Goal: Check status: Check status

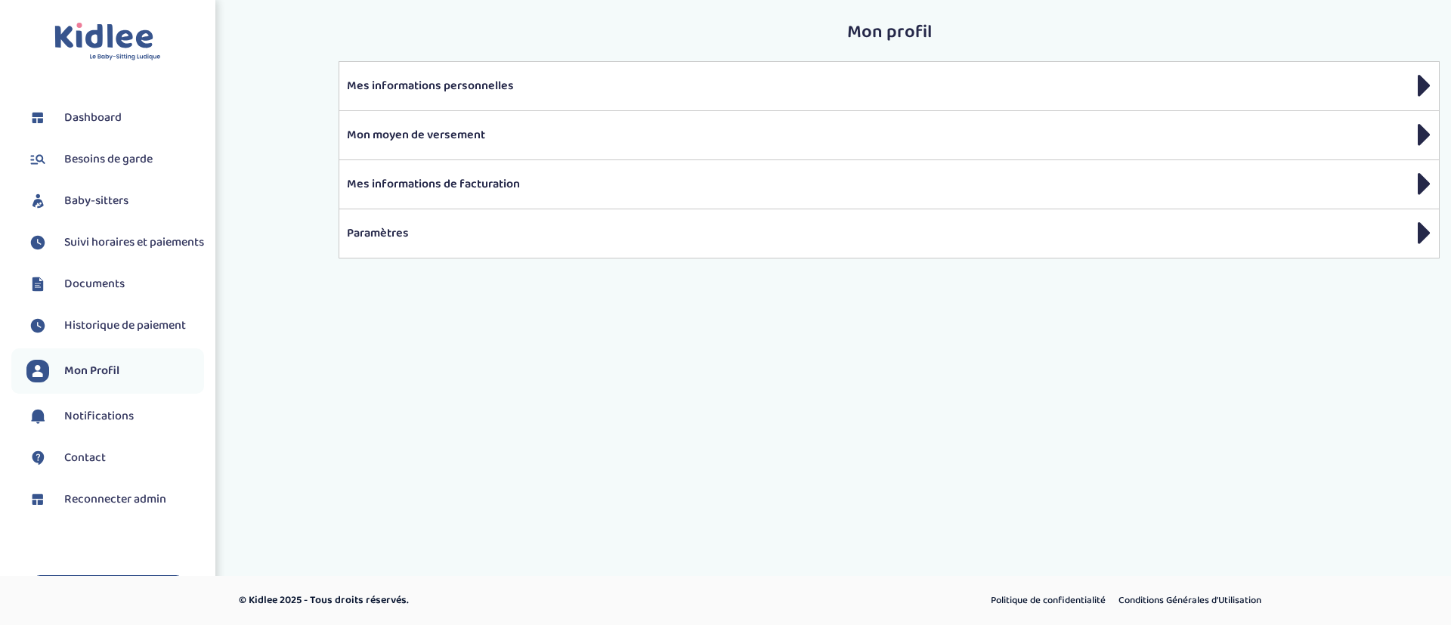
click at [98, 248] on span "Suivi horaires et paiements" at bounding box center [134, 243] width 140 height 18
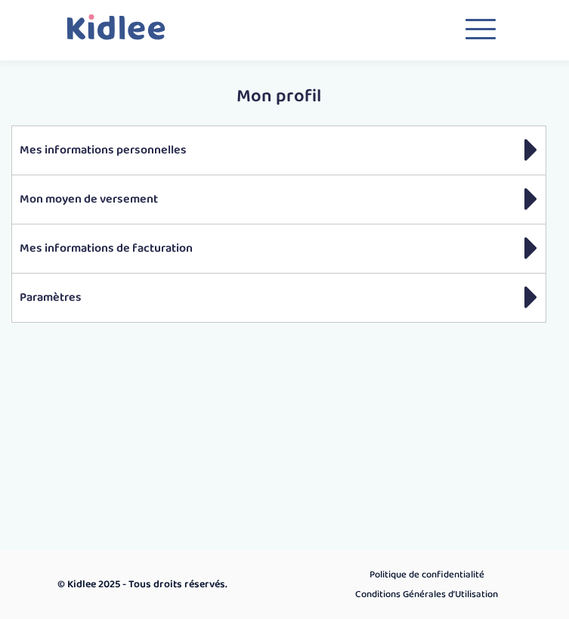
click at [488, 31] on button "Toggle navigation" at bounding box center [480, 32] width 45 height 41
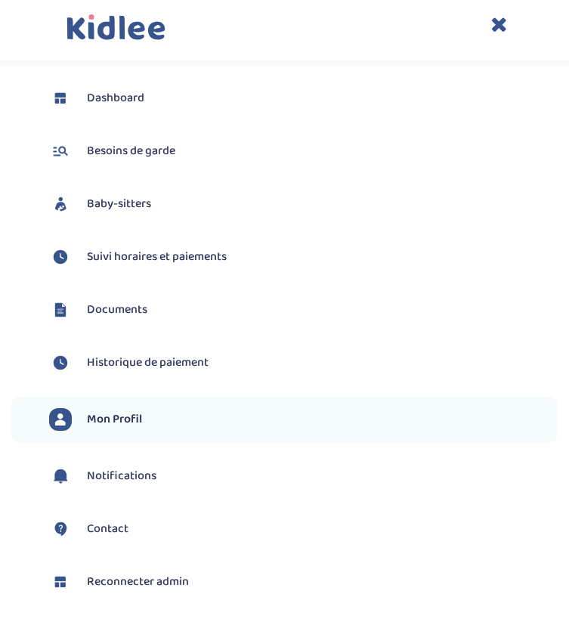
click at [218, 255] on span "Suivi horaires et paiements" at bounding box center [157, 257] width 140 height 18
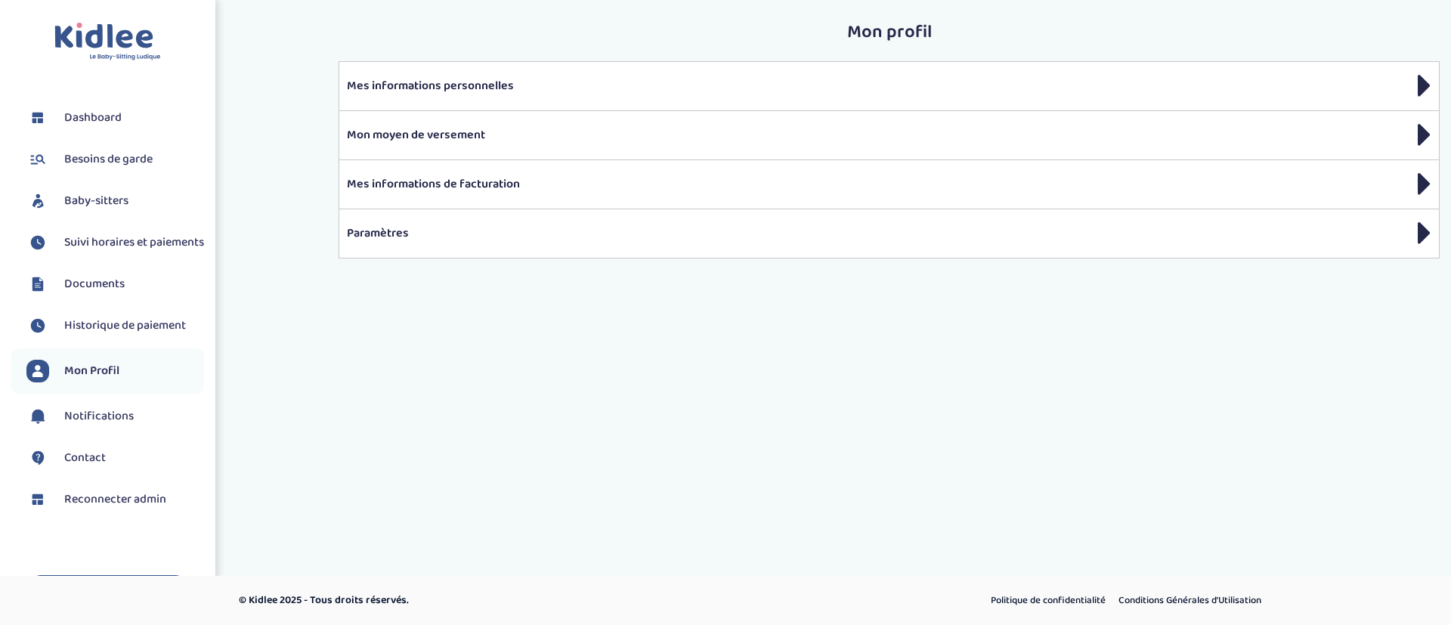
click at [131, 117] on link "Dashboard" at bounding box center [115, 118] width 178 height 23
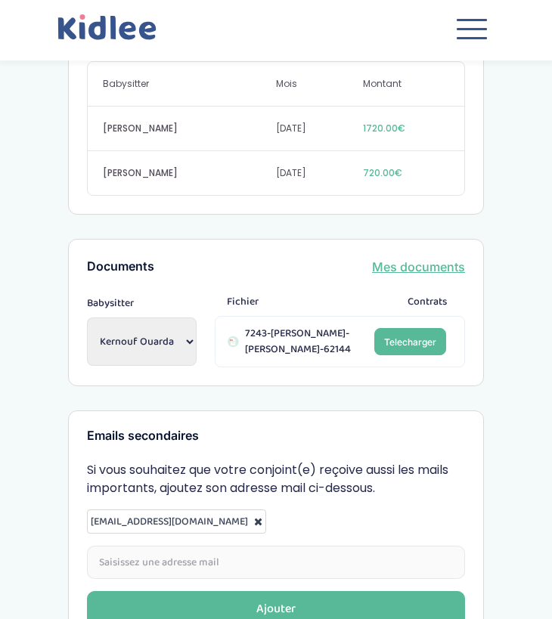
scroll to position [855, 0]
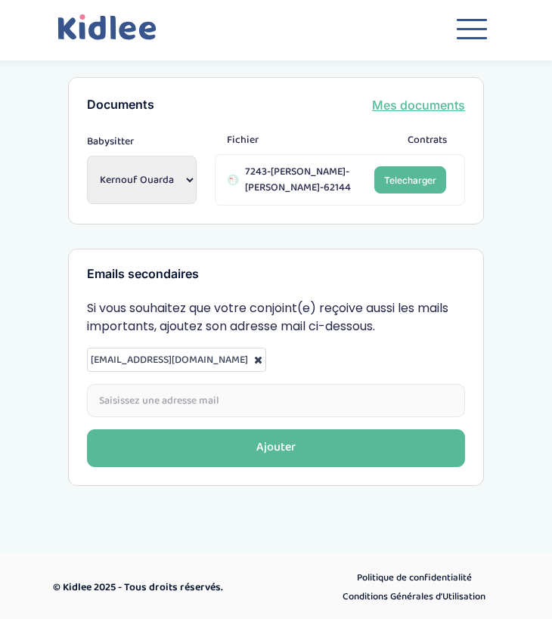
drag, startPoint x: 484, startPoint y: 36, endPoint x: 484, endPoint y: 48, distance: 12.1
click at [484, 39] on button "Toggle navigation" at bounding box center [471, 32] width 45 height 41
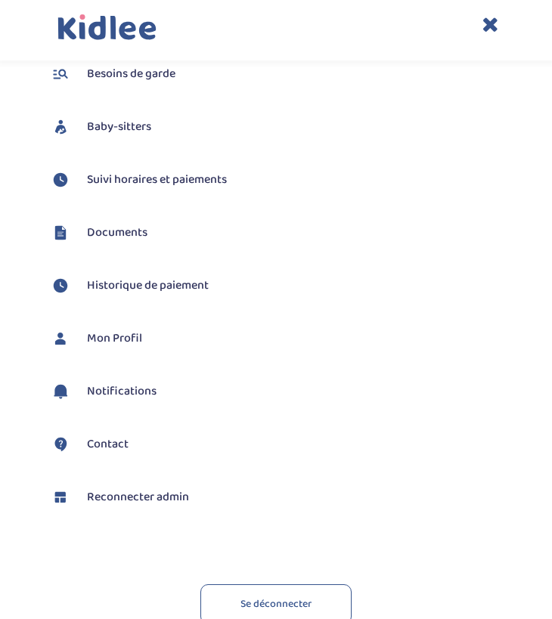
scroll to position [166, 0]
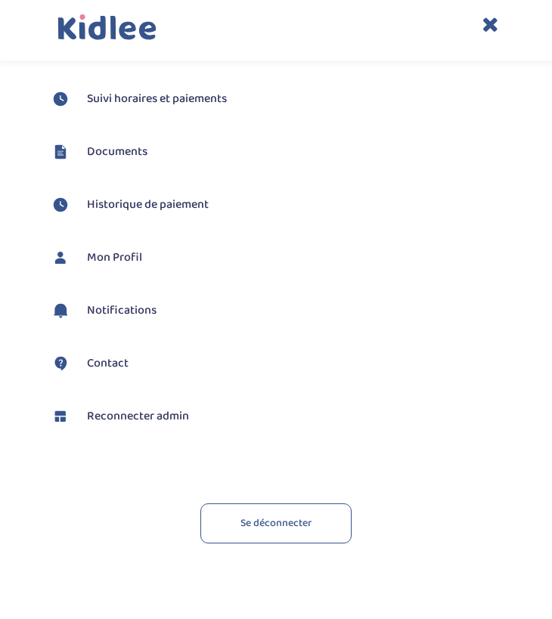
click at [488, 17] on icon at bounding box center [489, 24] width 17 height 21
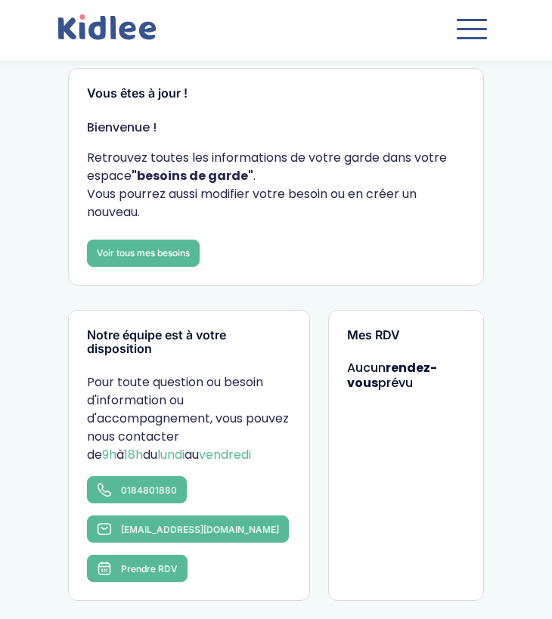
scroll to position [0, 0]
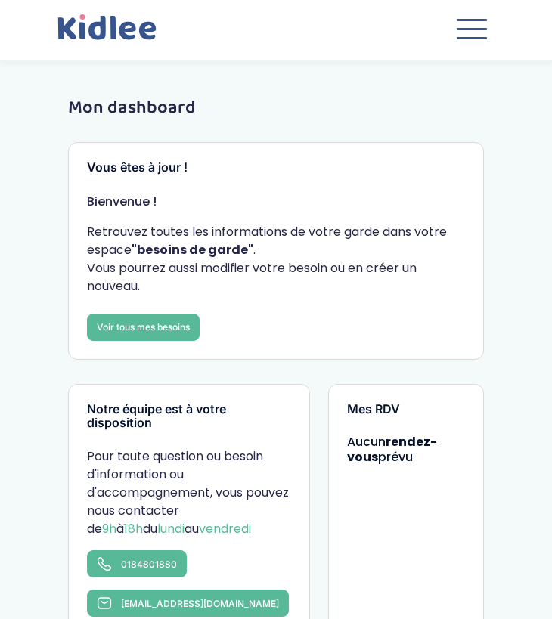
click at [468, 29] on span "button" at bounding box center [472, 29] width 30 height 2
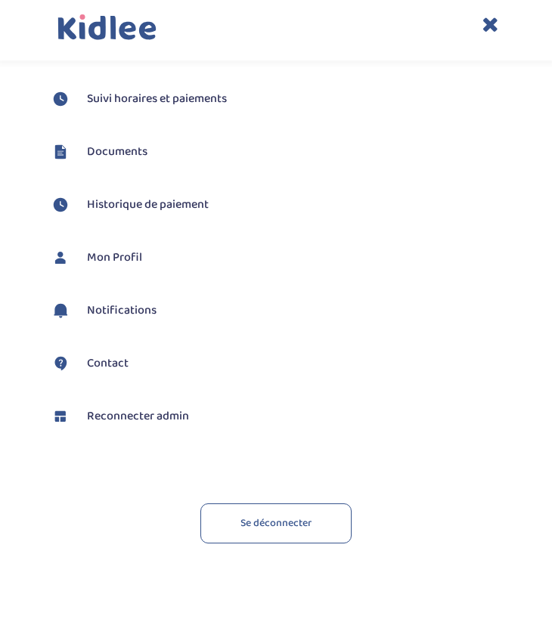
click at [481, 21] on div "Toggle navigation" at bounding box center [276, 34] width 460 height 66
click at [491, 20] on icon at bounding box center [489, 24] width 17 height 21
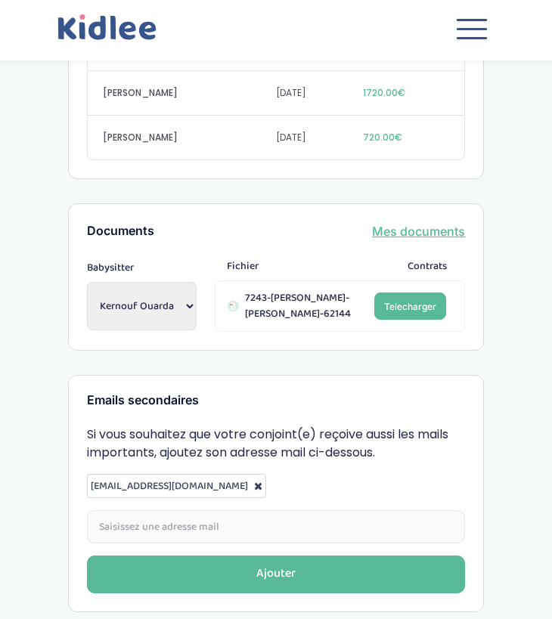
scroll to position [628, 0]
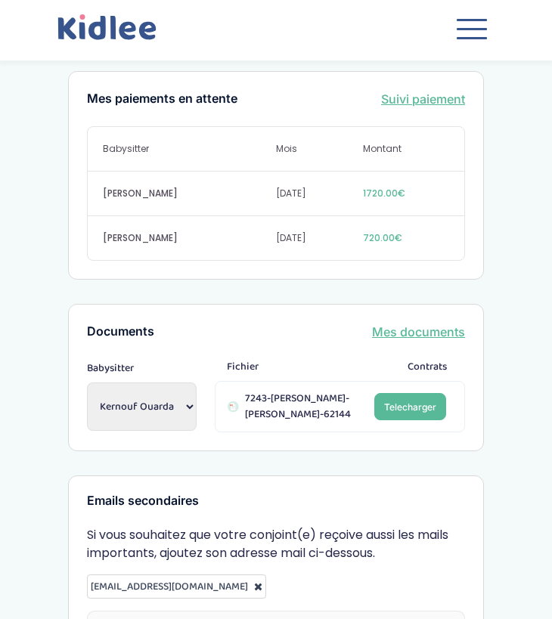
click at [450, 97] on link "Suivi paiement" at bounding box center [423, 99] width 84 height 18
click at [463, 37] on span "button" at bounding box center [472, 38] width 30 height 2
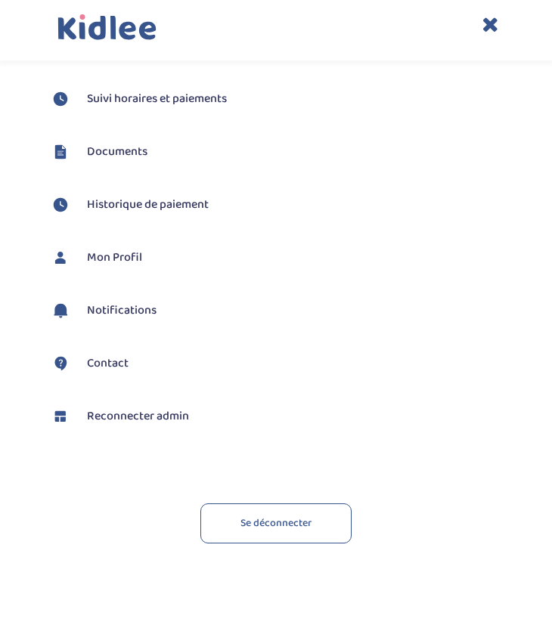
click at [169, 98] on span "Suivi horaires et paiements" at bounding box center [157, 99] width 140 height 18
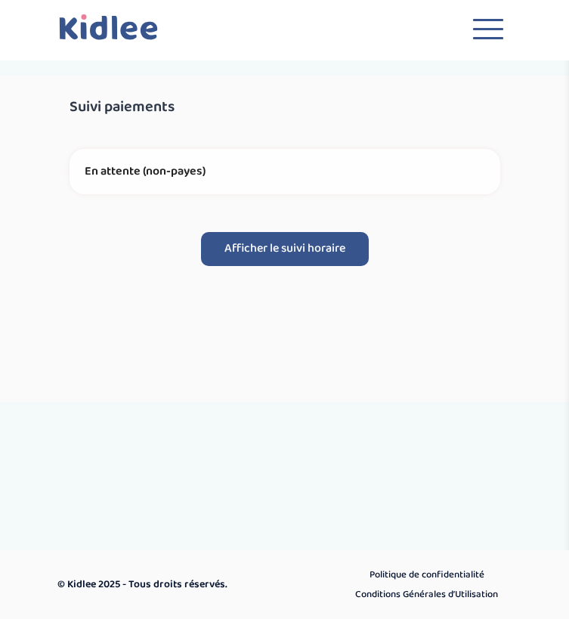
drag, startPoint x: 486, startPoint y: 30, endPoint x: 478, endPoint y: 36, distance: 9.9
click at [484, 37] on button "Toggle navigation" at bounding box center [488, 32] width 45 height 41
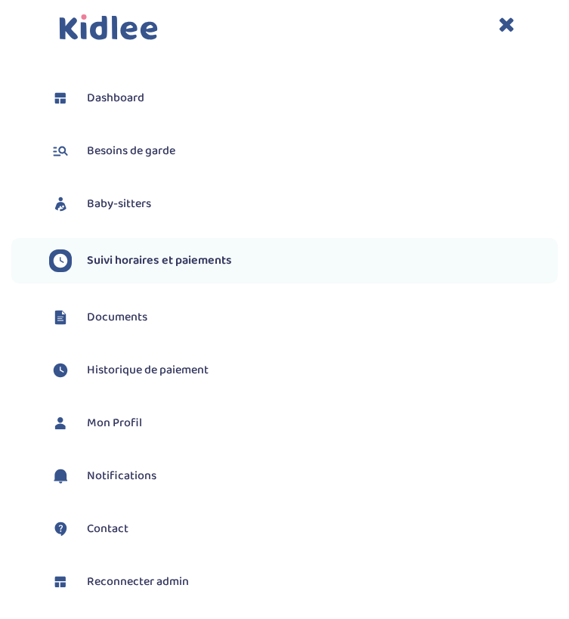
click at [216, 255] on span "Suivi horaires et paiements" at bounding box center [159, 261] width 145 height 18
click at [161, 257] on span "Suivi horaires et paiements" at bounding box center [159, 261] width 145 height 18
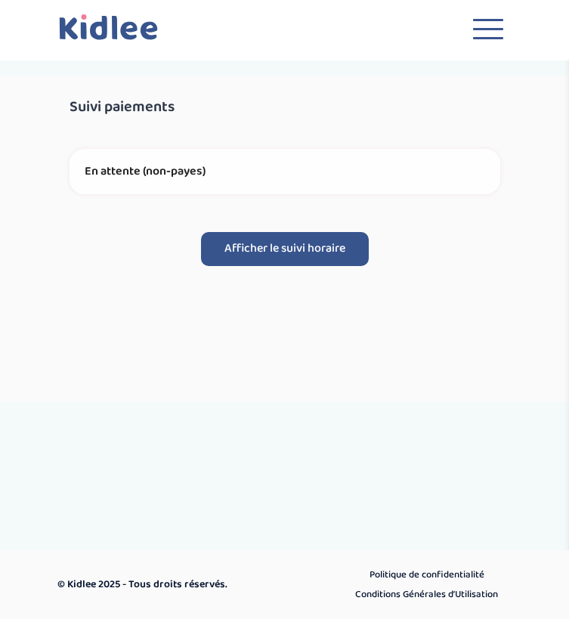
click at [471, 26] on button "Toggle navigation" at bounding box center [488, 32] width 45 height 41
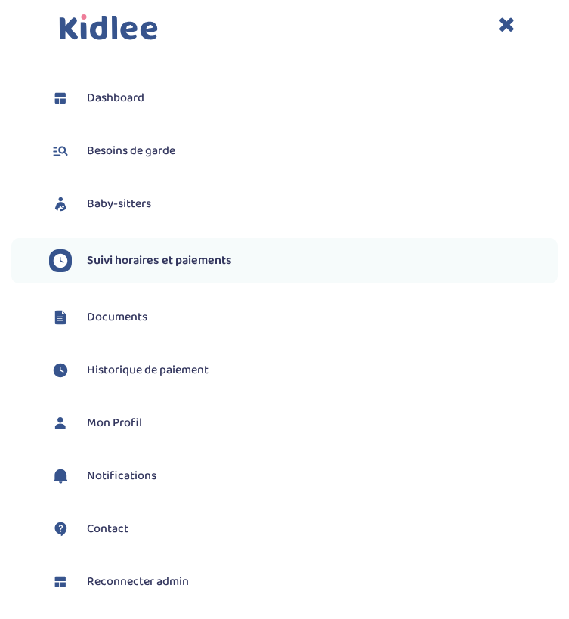
click at [184, 259] on span "Suivi horaires et paiements" at bounding box center [159, 261] width 145 height 18
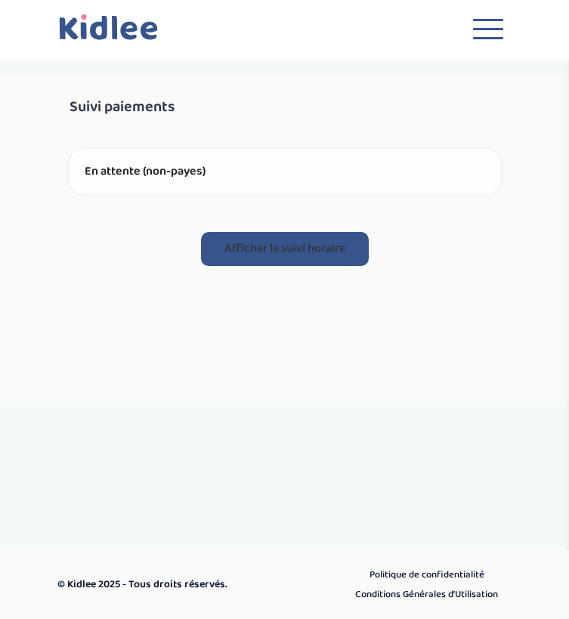
click at [216, 256] on button "Afficher le suivi horaire" at bounding box center [285, 249] width 168 height 34
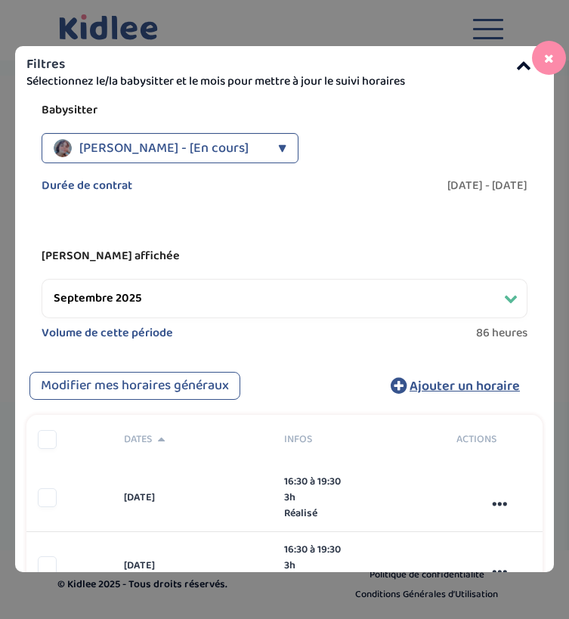
drag, startPoint x: 550, startPoint y: 50, endPoint x: 541, endPoint y: 48, distance: 8.6
click at [549, 49] on button at bounding box center [549, 58] width 34 height 34
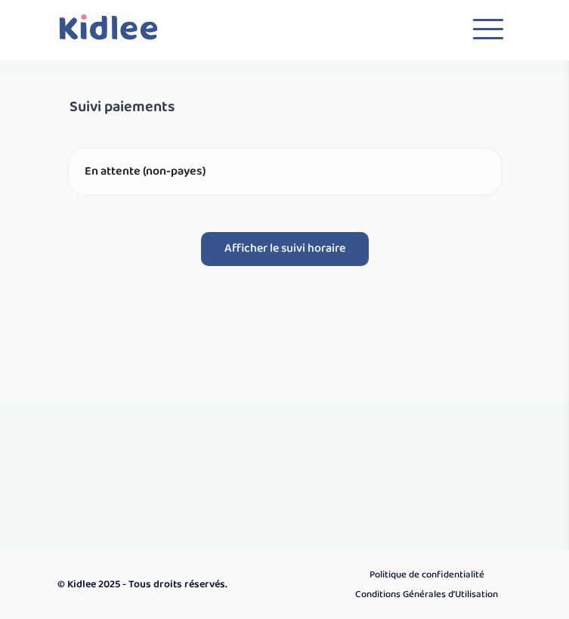
click at [467, 39] on button "Toggle navigation" at bounding box center [488, 32] width 45 height 41
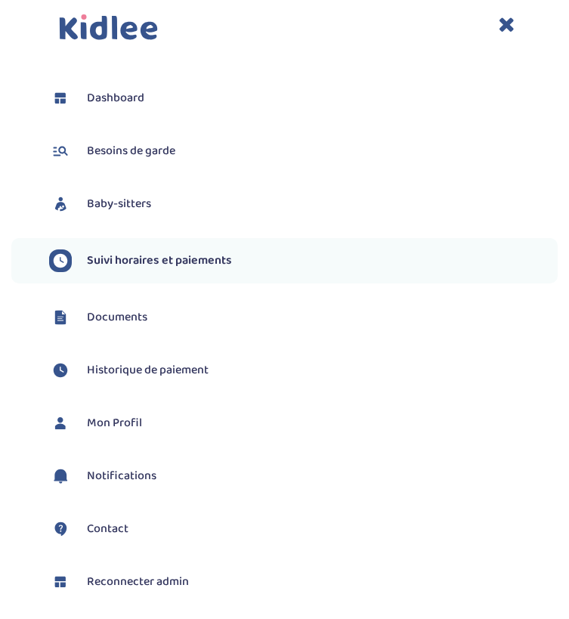
click at [190, 259] on span "Suivi horaires et paiements" at bounding box center [159, 261] width 145 height 18
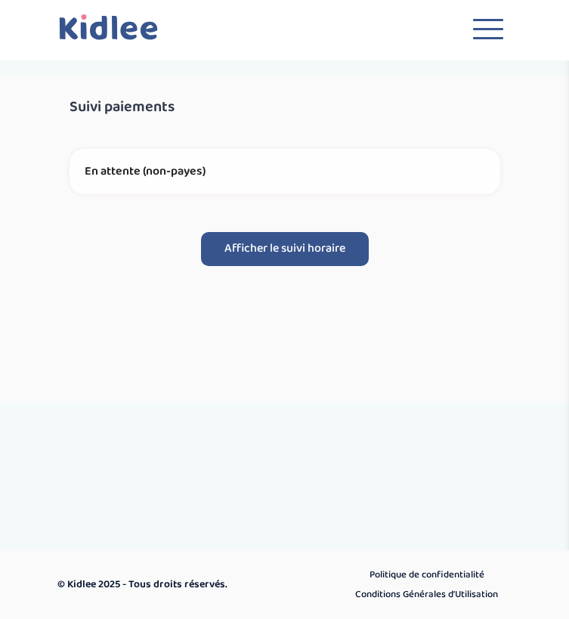
drag, startPoint x: 99, startPoint y: 298, endPoint x: 80, endPoint y: 299, distance: 19.0
click at [99, 299] on div "Suivi paiements nlLOglxNvmk7Bt85id63HA0eJ7YzdHsIP5mhLIa0 En attente (non-payes)…" at bounding box center [285, 239] width 592 height 327
click at [292, 254] on button "Afficher le suivi horaire" at bounding box center [285, 249] width 168 height 34
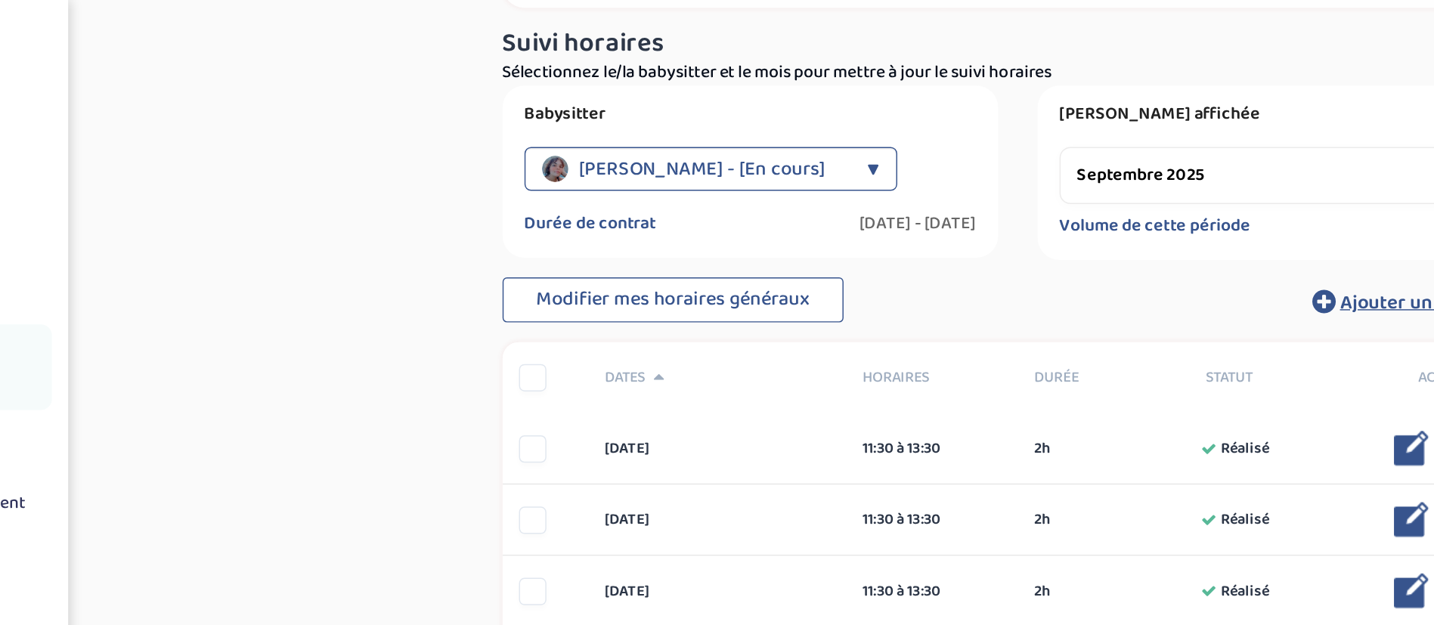
scroll to position [76, 0]
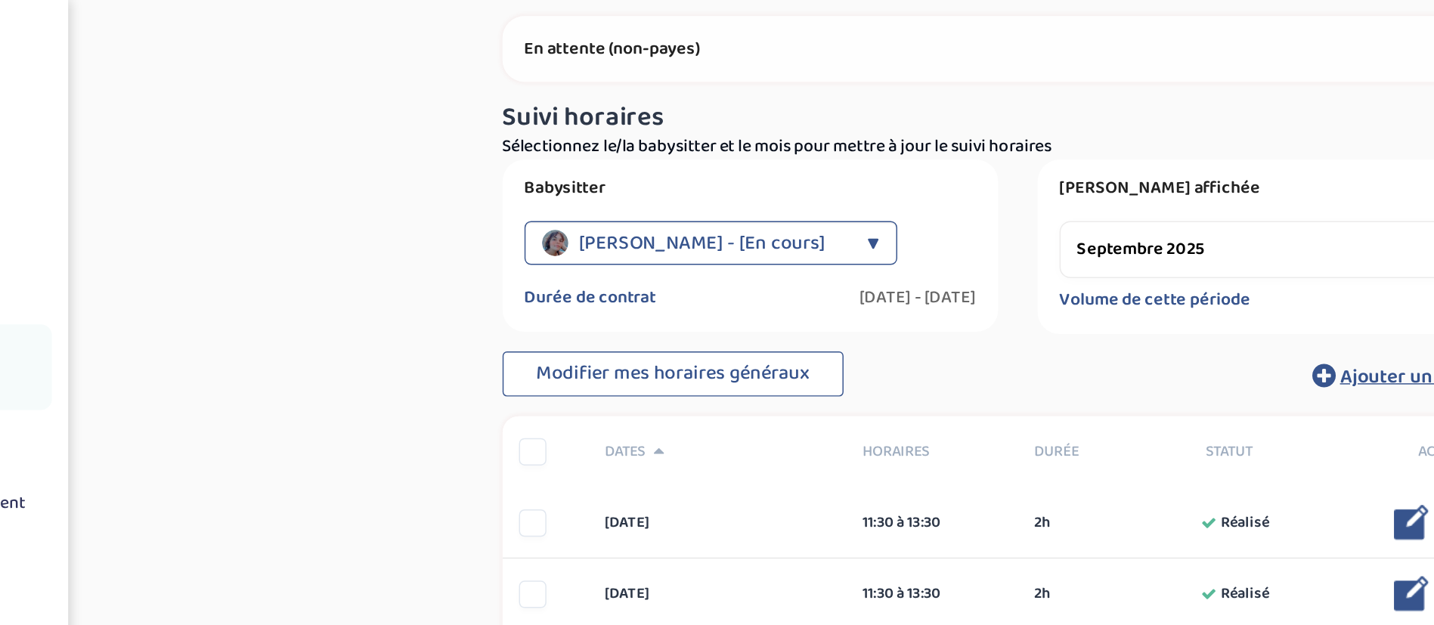
click at [568, 169] on div "[PERSON_NAME] - [En cours]" at bounding box center [650, 168] width 217 height 30
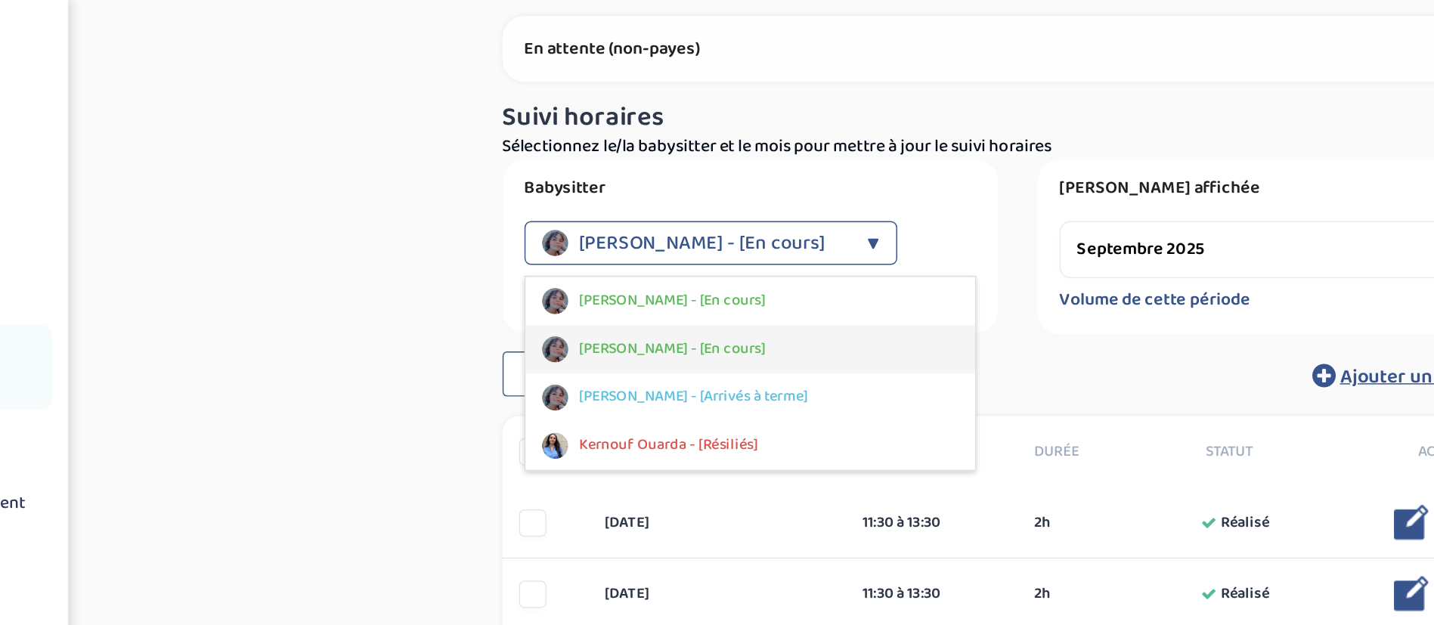
click at [568, 227] on div "[PERSON_NAME] - [En cours]" at bounding box center [686, 240] width 310 height 33
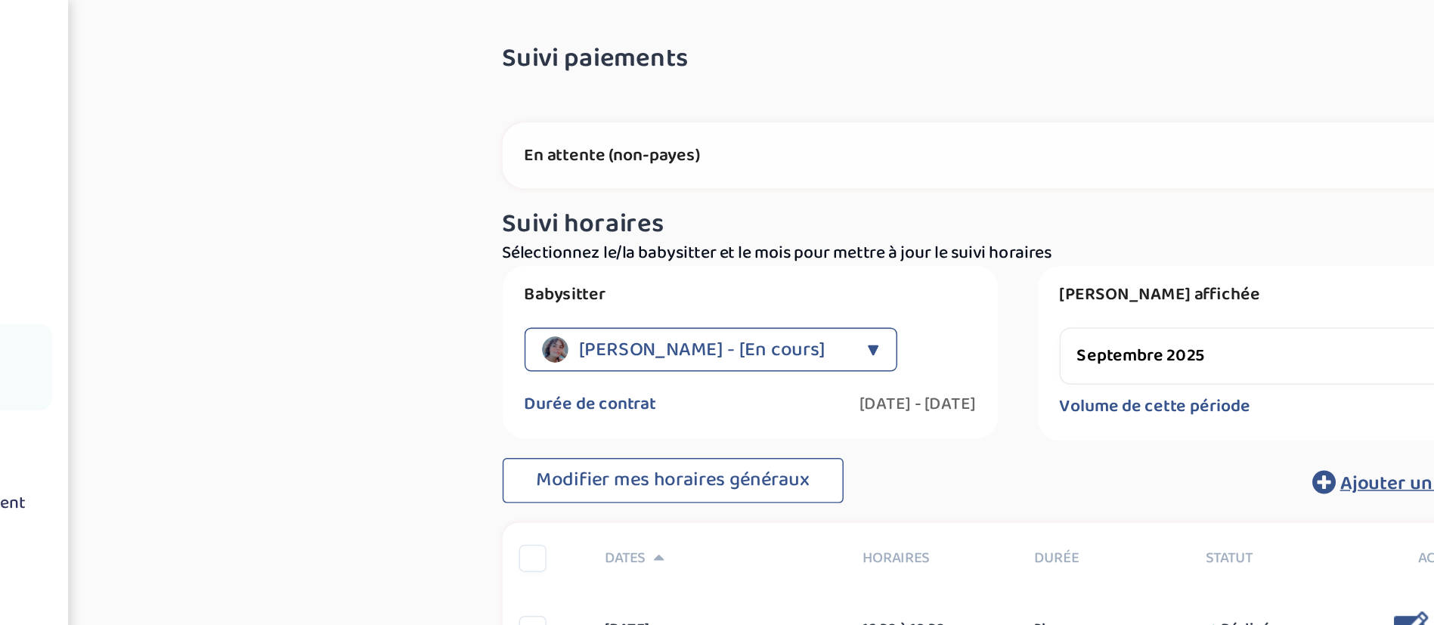
scroll to position [0, 0]
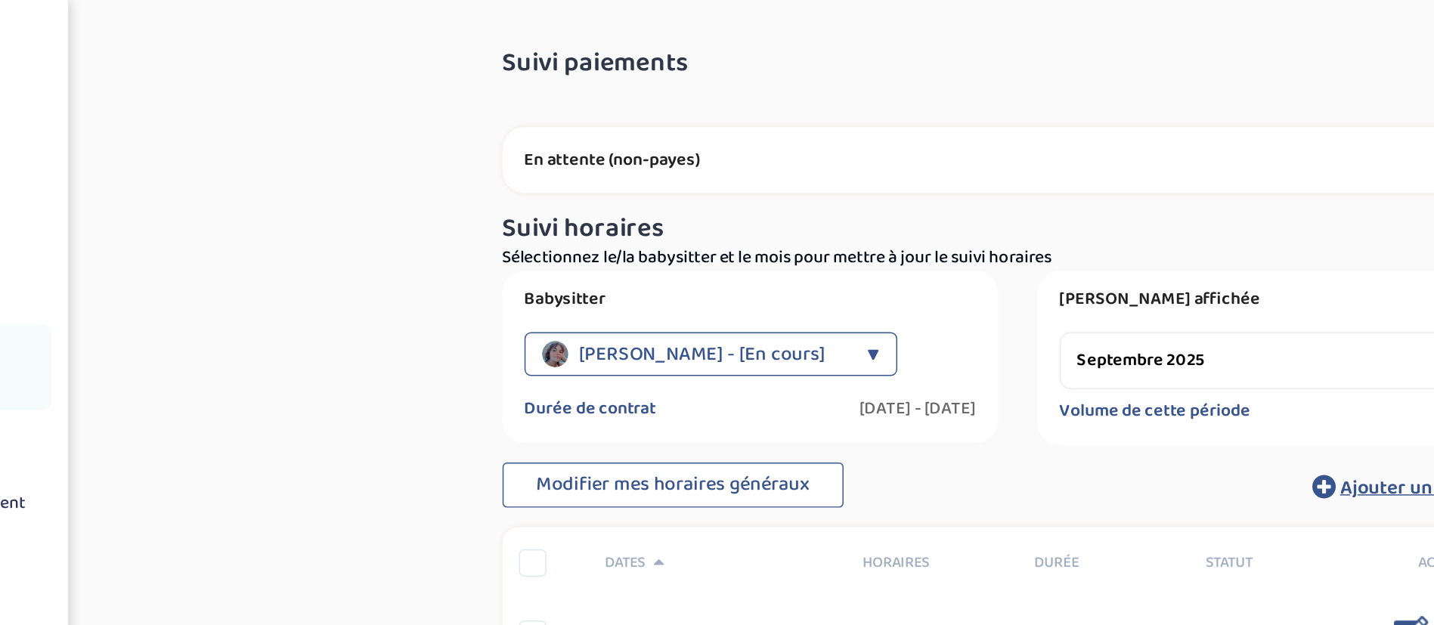
click at [568, 240] on span "[PERSON_NAME] - [En cours]" at bounding box center [652, 244] width 169 height 30
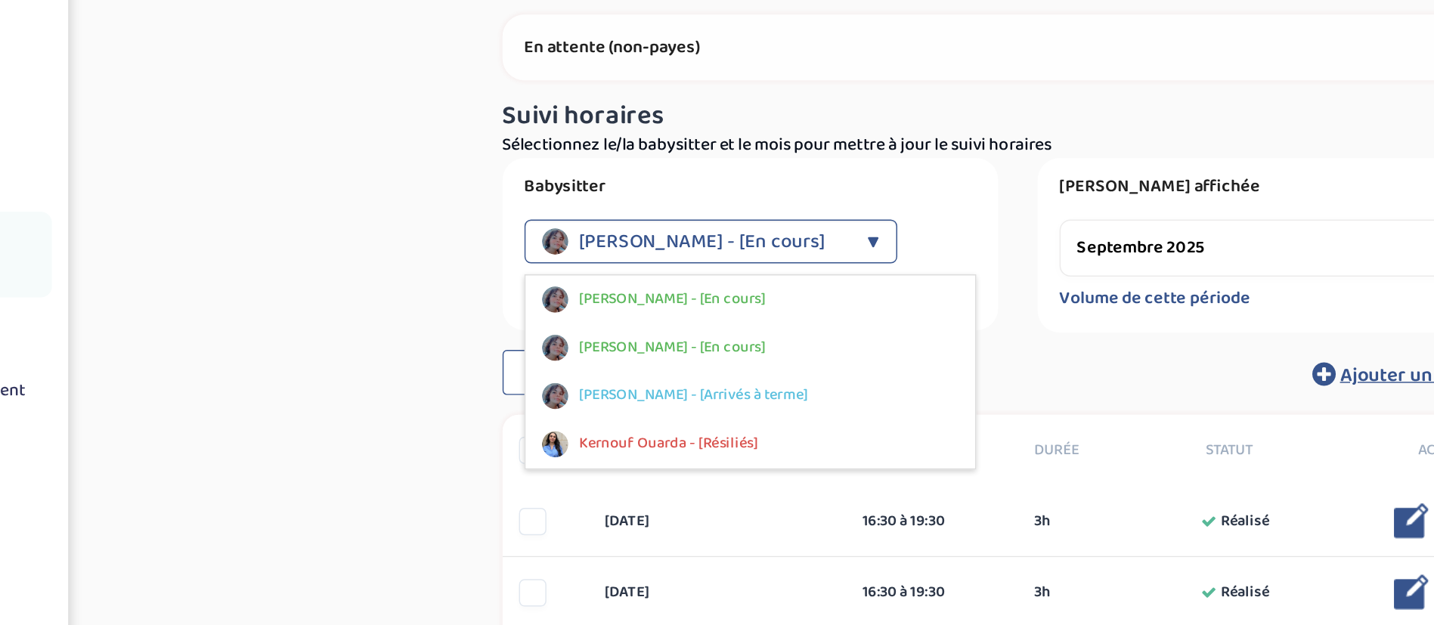
click at [568, 88] on div "En attente (non-payes)" at bounding box center [870, 110] width 711 height 45
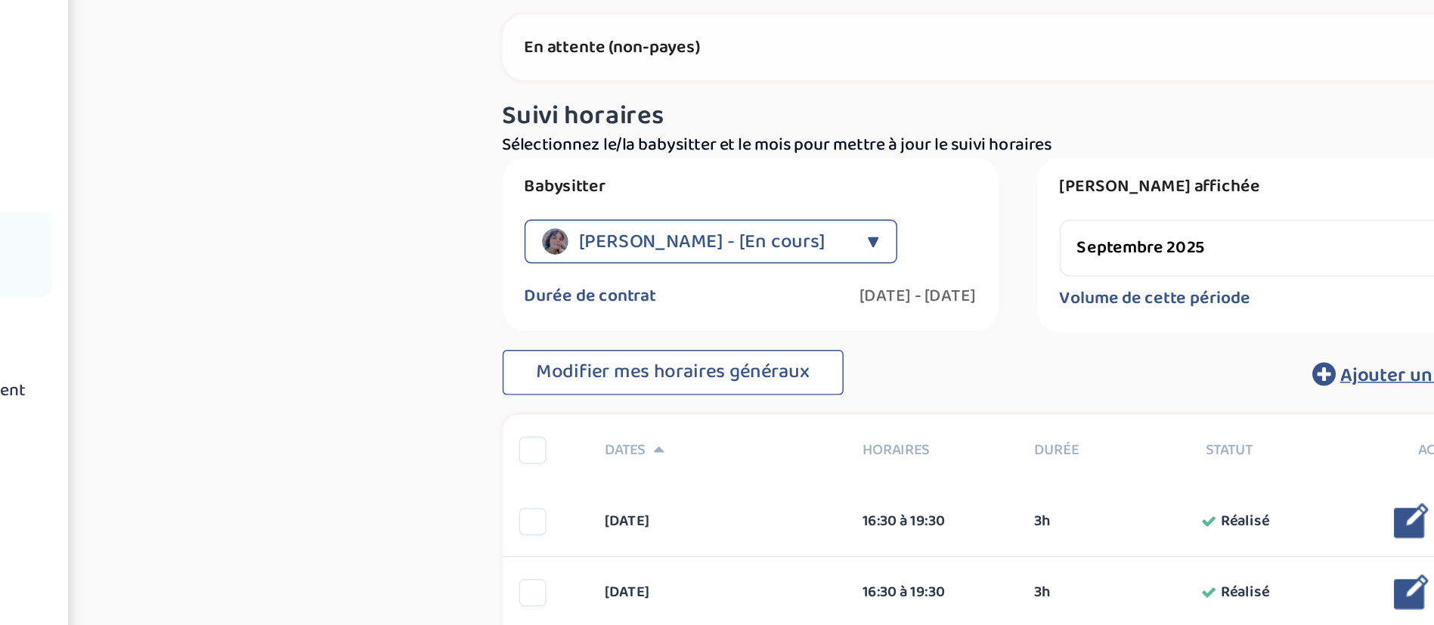
click at [568, 237] on div "[PERSON_NAME] - [En cours]" at bounding box center [650, 244] width 217 height 30
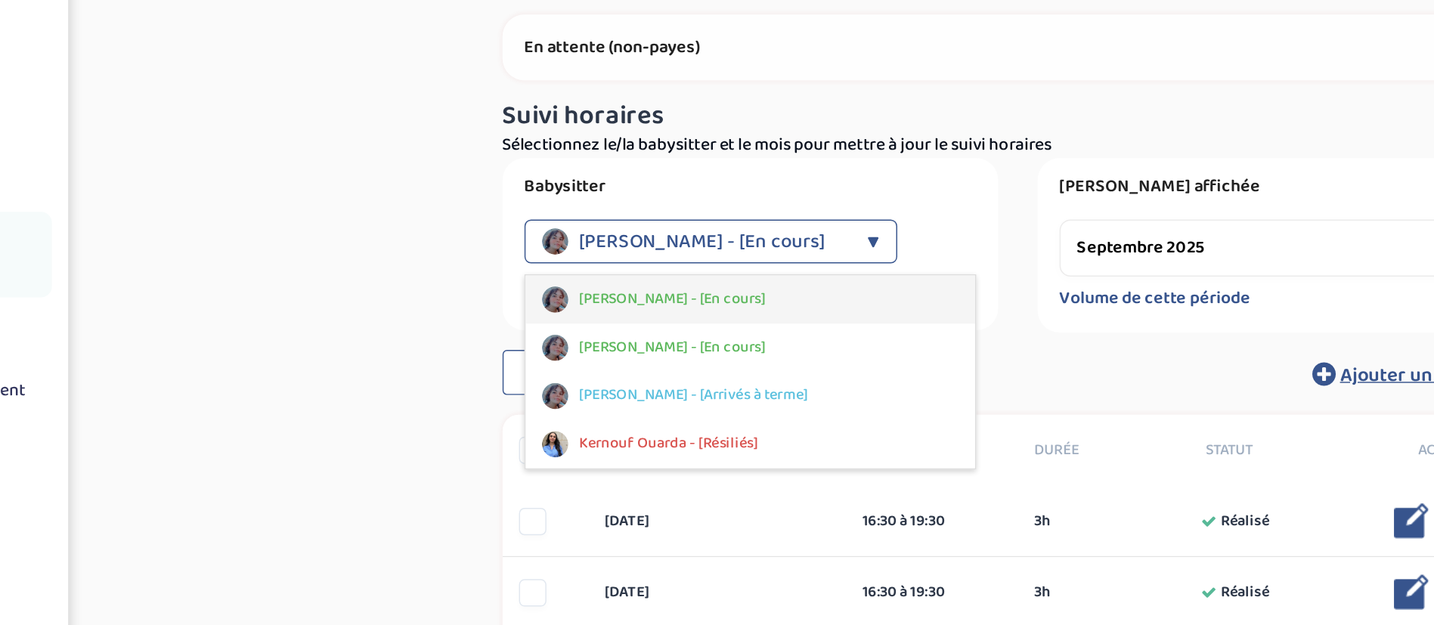
click at [568, 273] on div "[PERSON_NAME] - [En cours]" at bounding box center [686, 284] width 310 height 33
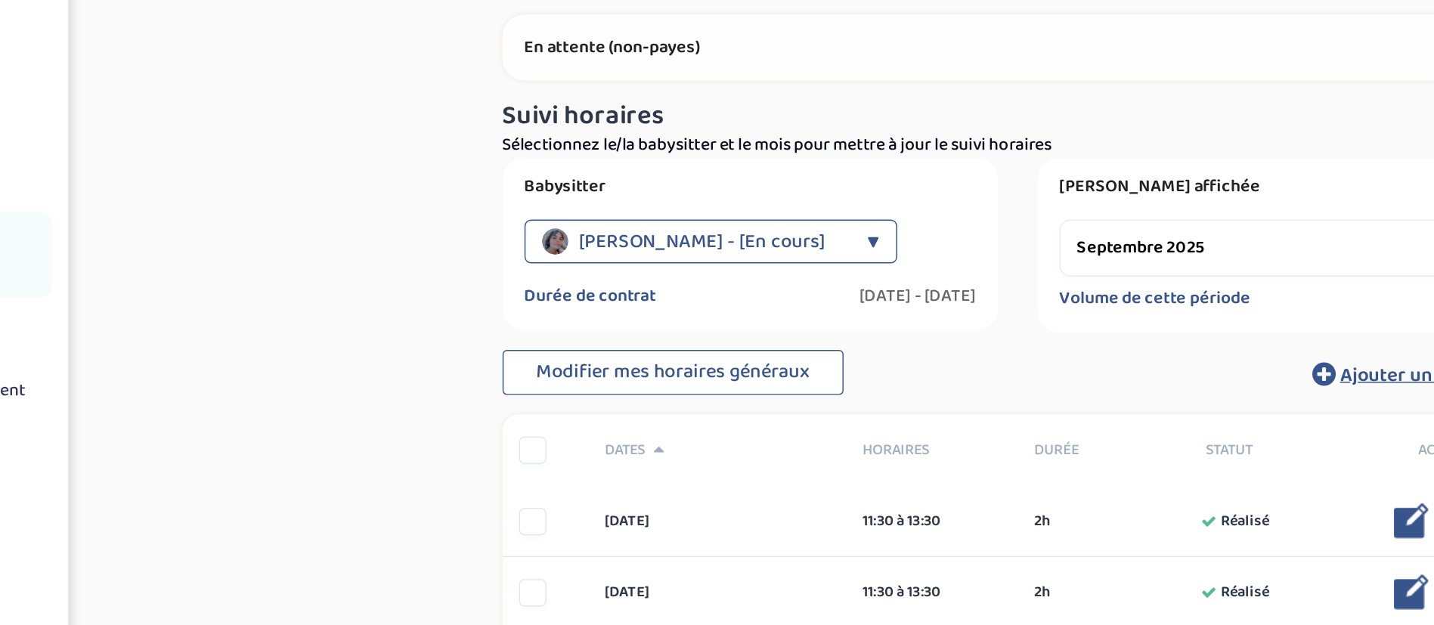
click at [568, 242] on div "[PERSON_NAME] - [En cours]" at bounding box center [650, 244] width 217 height 30
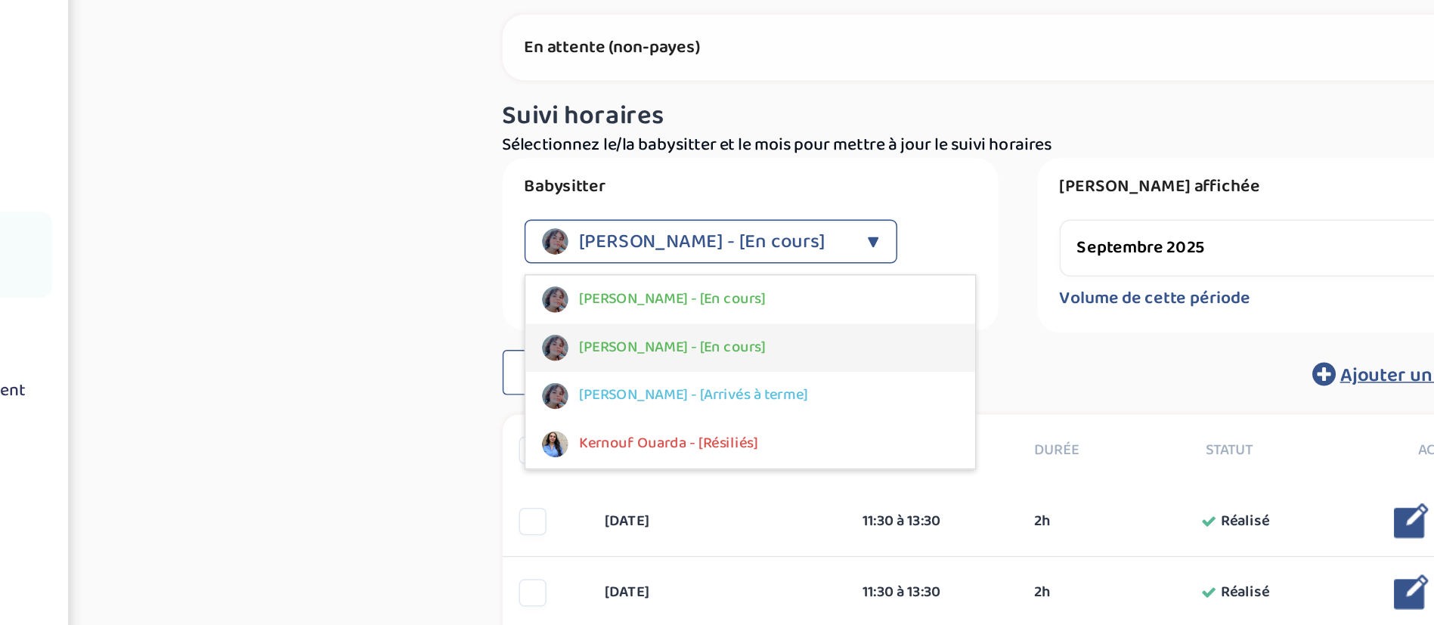
click at [568, 309] on div "[PERSON_NAME] - [En cours]" at bounding box center [686, 317] width 310 height 33
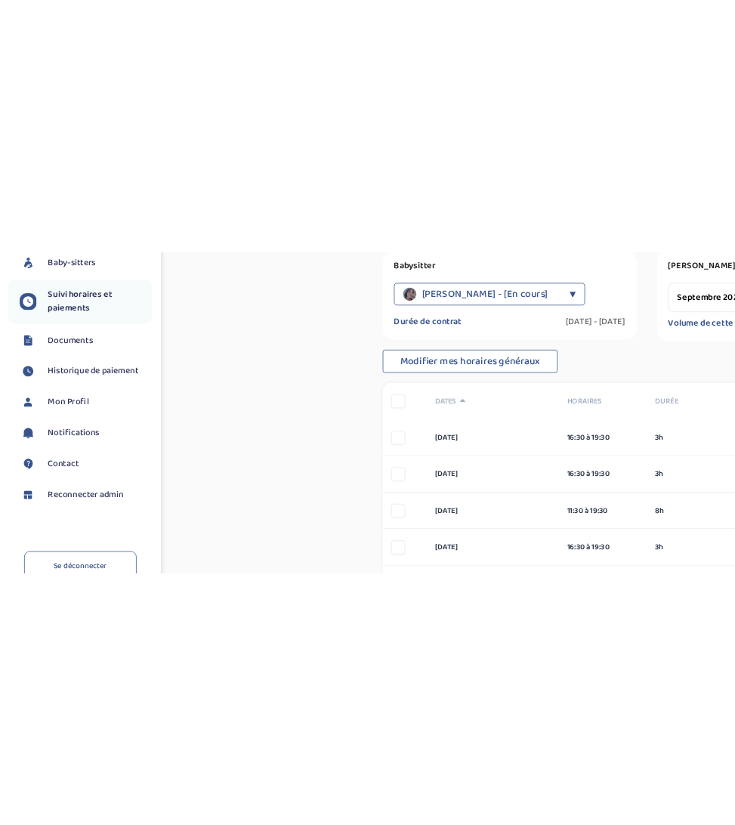
scroll to position [1, 0]
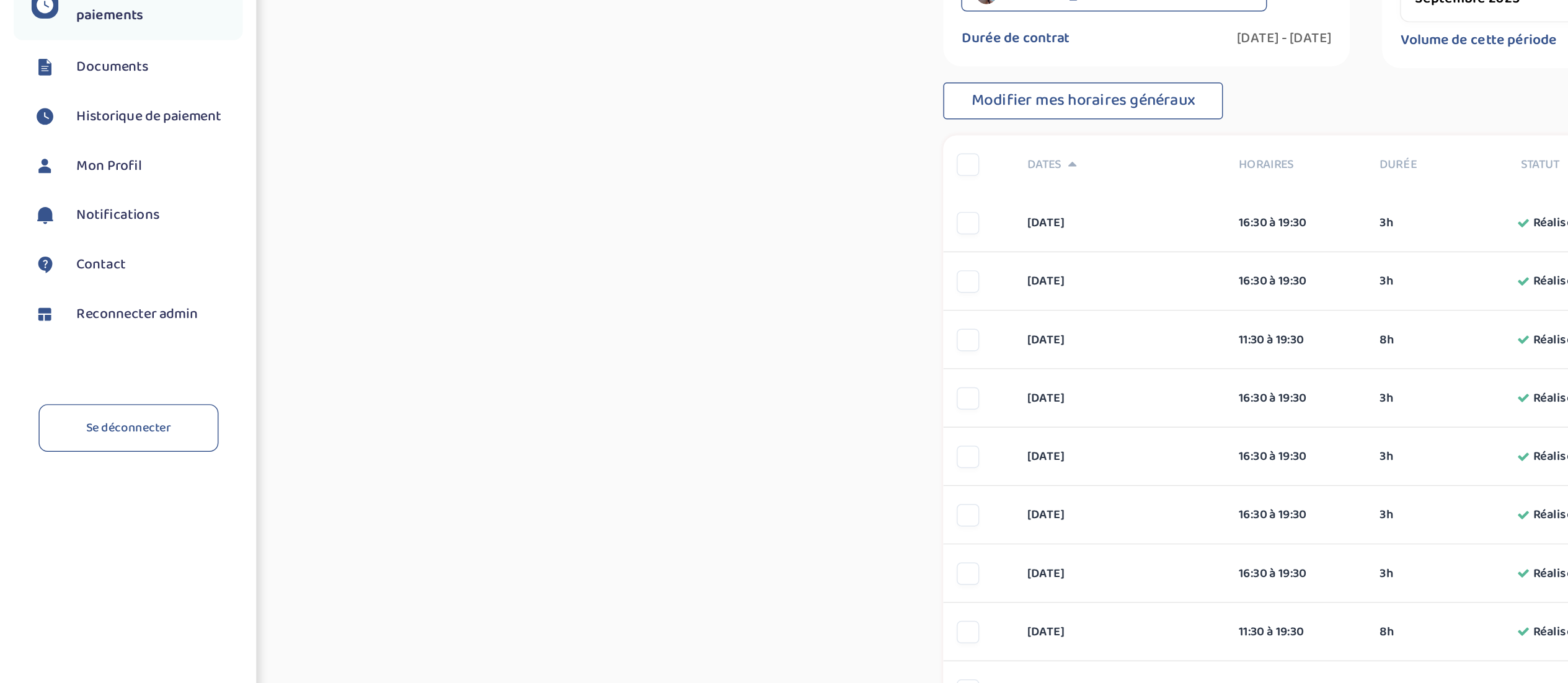
drag, startPoint x: 819, startPoint y: 155, endPoint x: 627, endPoint y: 472, distance: 370.6
click at [466, 472] on div "Suivi paiements nlLOglxNvmk7Bt85id63HA0eJ7YzdHsIP5mhLIa0 En attente (non-payes)…" at bounding box center [941, 641] width 933 height 1247
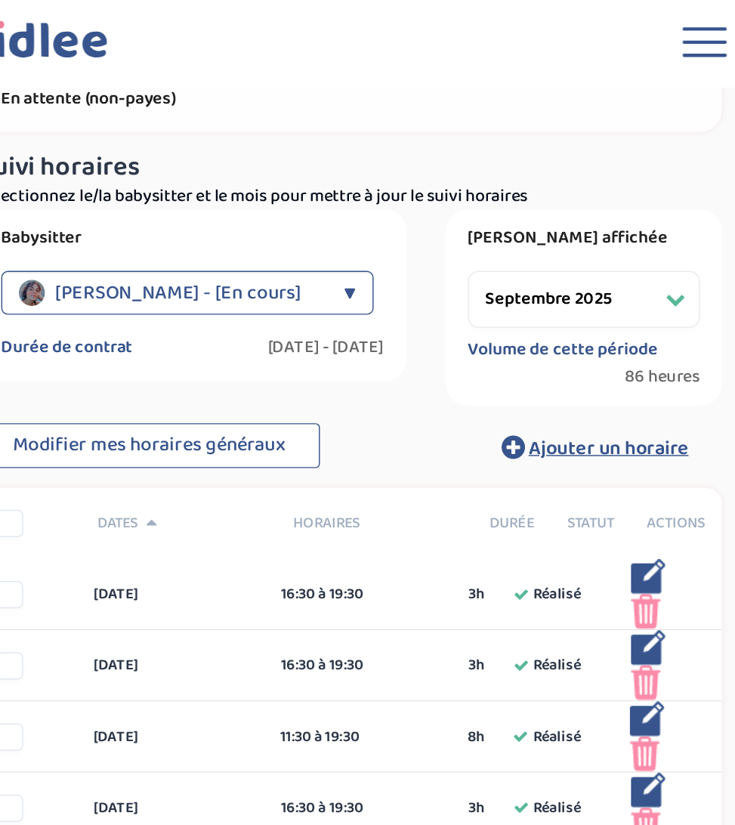
scroll to position [0, 0]
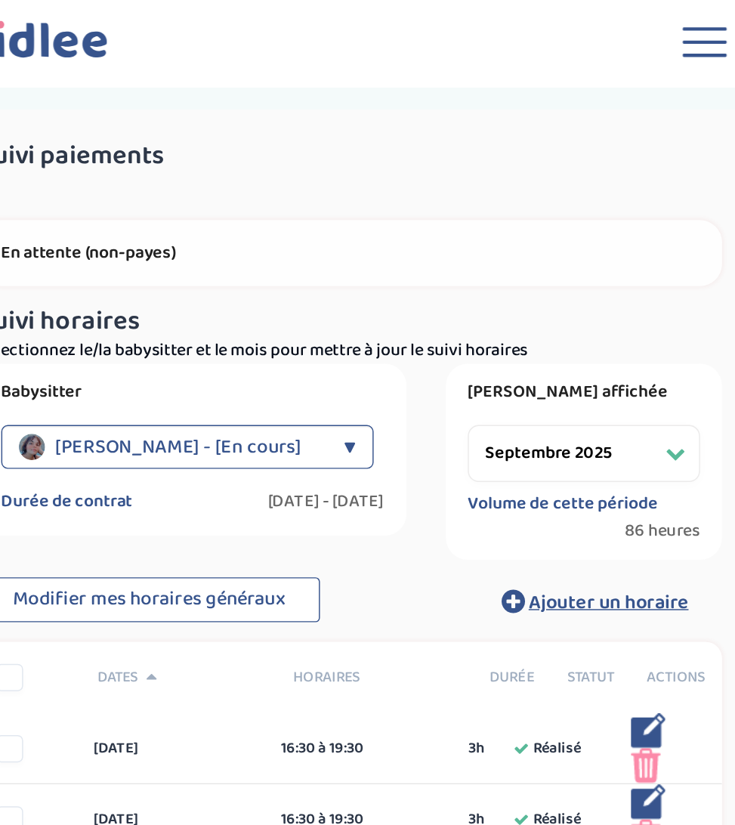
click at [312, 293] on span "[PERSON_NAME] - [En cours]" at bounding box center [249, 308] width 169 height 30
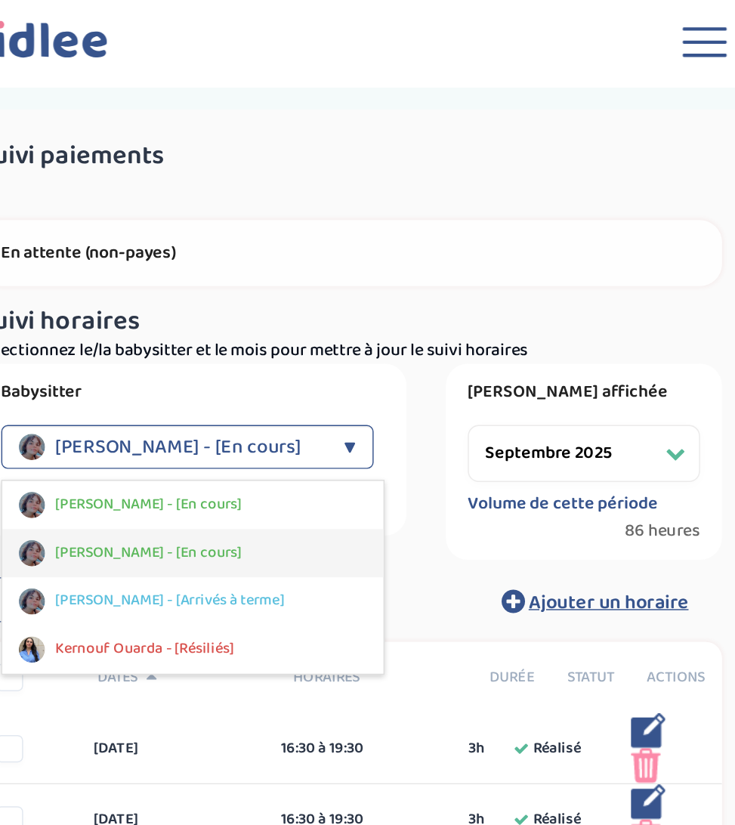
click at [312, 365] on div "[PERSON_NAME] - [En cours]" at bounding box center [259, 381] width 263 height 33
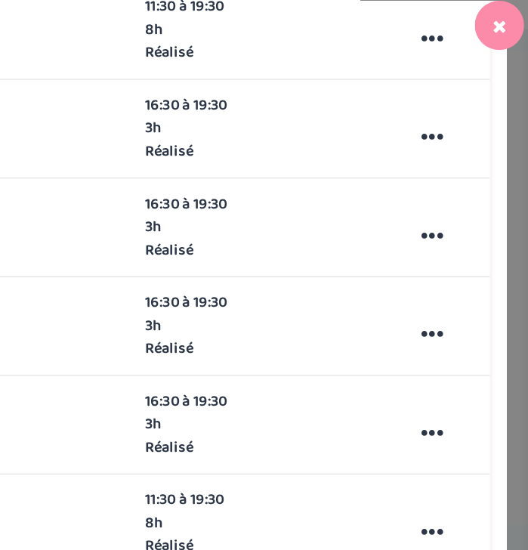
scroll to position [808, 0]
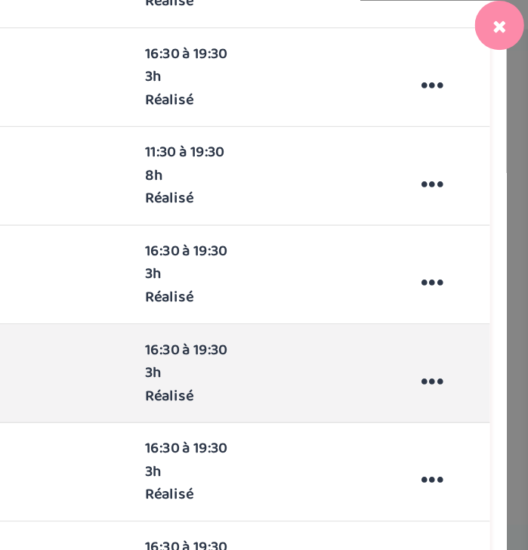
drag, startPoint x: 784, startPoint y: 63, endPoint x: 212, endPoint y: 327, distance: 629.1
click at [212, 327] on div "vendredi 12 sep 16:30 à 19:30 3h Réalisé 3h Réalisé ... Modifier Supprimer" at bounding box center [263, 298] width 475 height 68
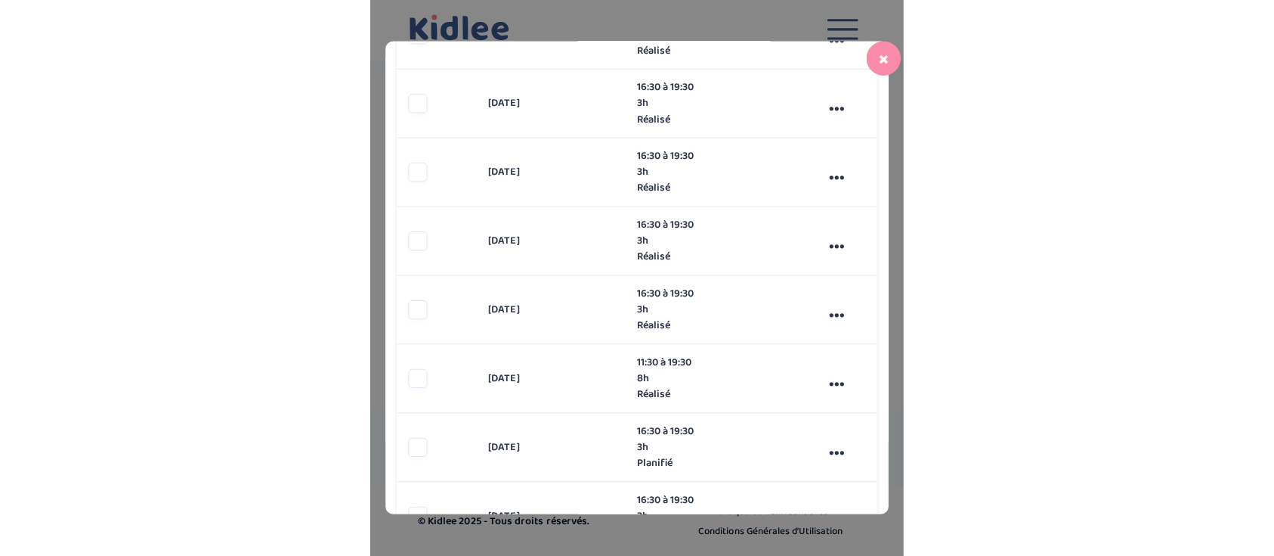
scroll to position [1017, 0]
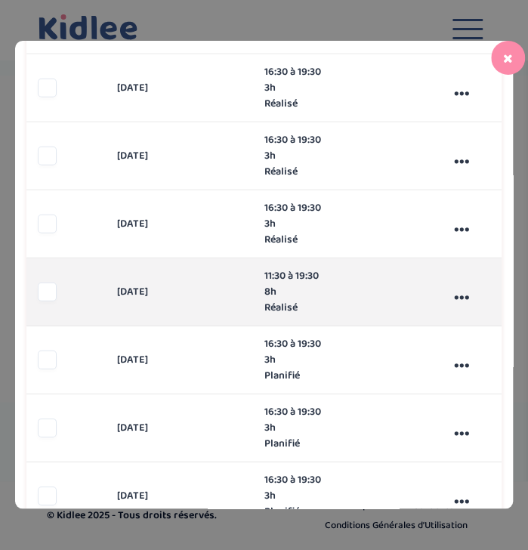
click at [448, 296] on div "..." at bounding box center [462, 292] width 79 height 40
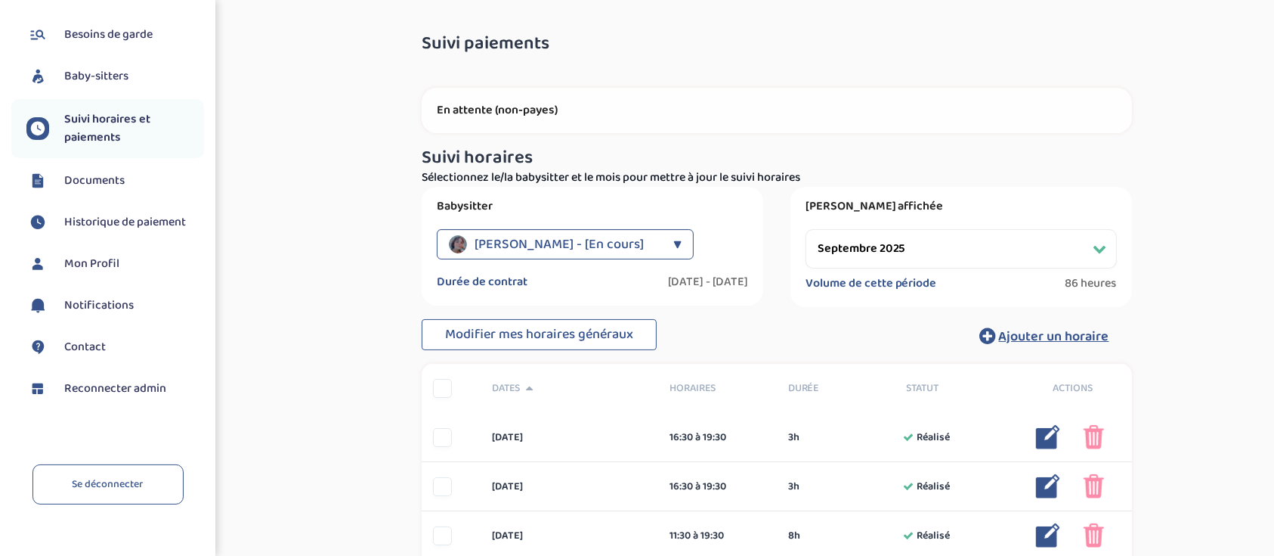
scroll to position [148, 0]
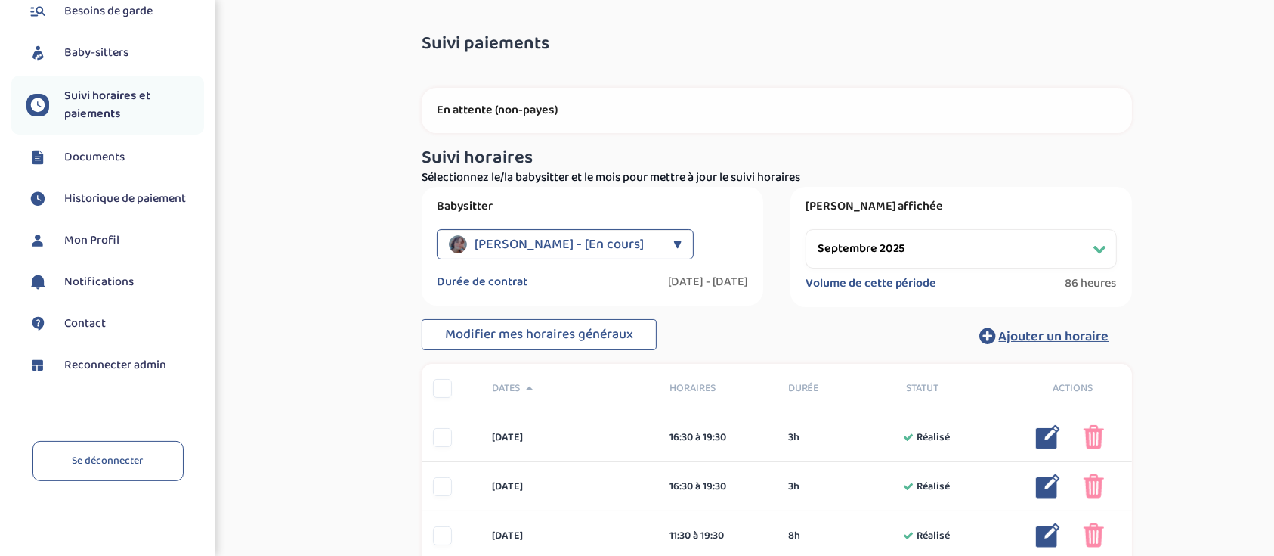
click at [127, 367] on span "Reconnecter admin" at bounding box center [115, 365] width 102 height 18
